Goal: Information Seeking & Learning: Find specific fact

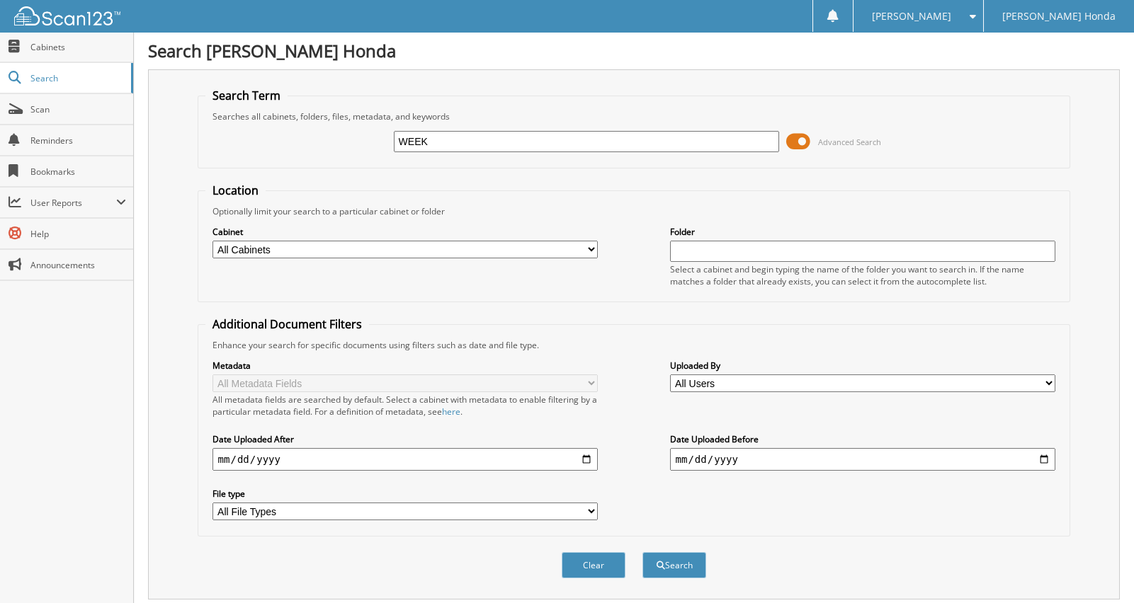
type input "WEEKLY PAYROLL"
click at [694, 552] on button "Search" at bounding box center [674, 565] width 64 height 26
click at [569, 140] on input "WEEKLY PAYROLL" at bounding box center [587, 141] width 386 height 21
type input "WEEKLY PAYROLL 2025"
click at [642, 552] on button "Search" at bounding box center [674, 565] width 64 height 26
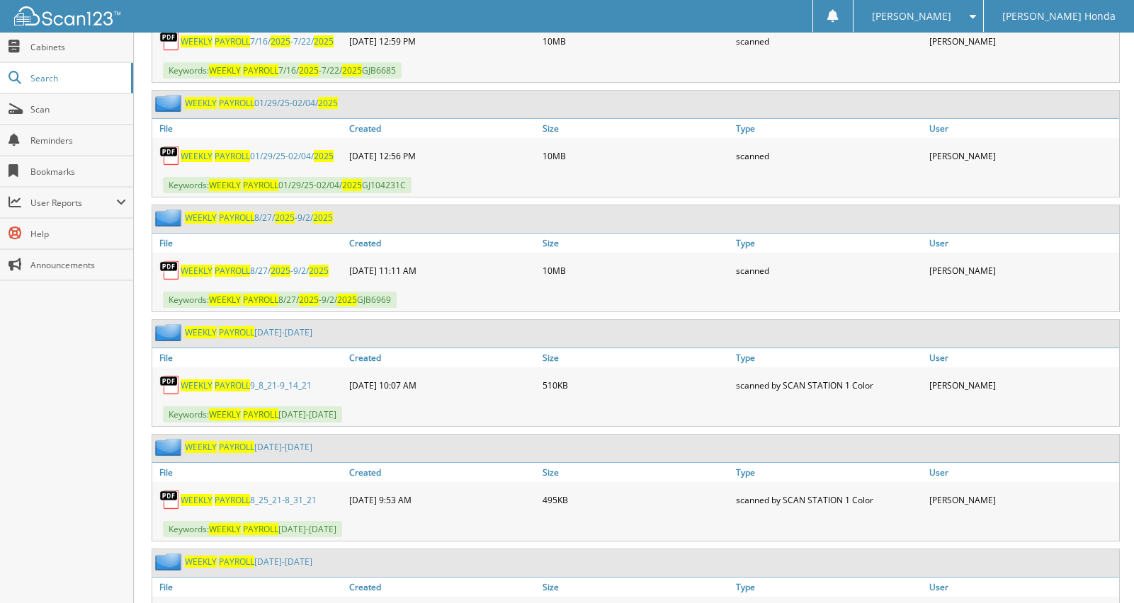
scroll to position [742, 0]
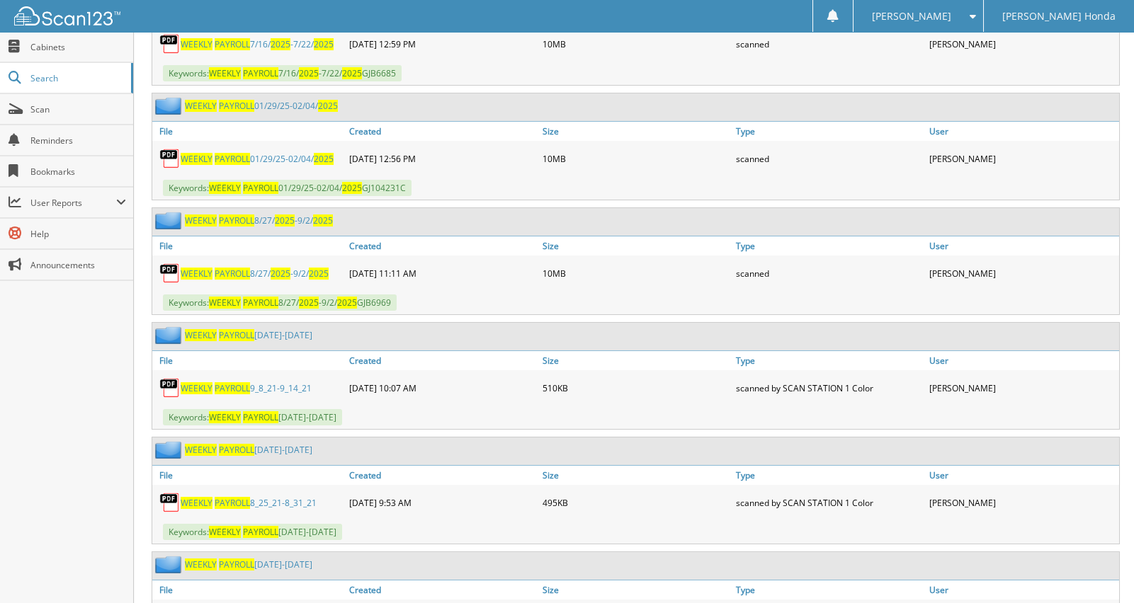
click at [223, 268] on span "PAYROLL" at bounding box center [232, 274] width 35 height 12
